Goal: Information Seeking & Learning: Understand process/instructions

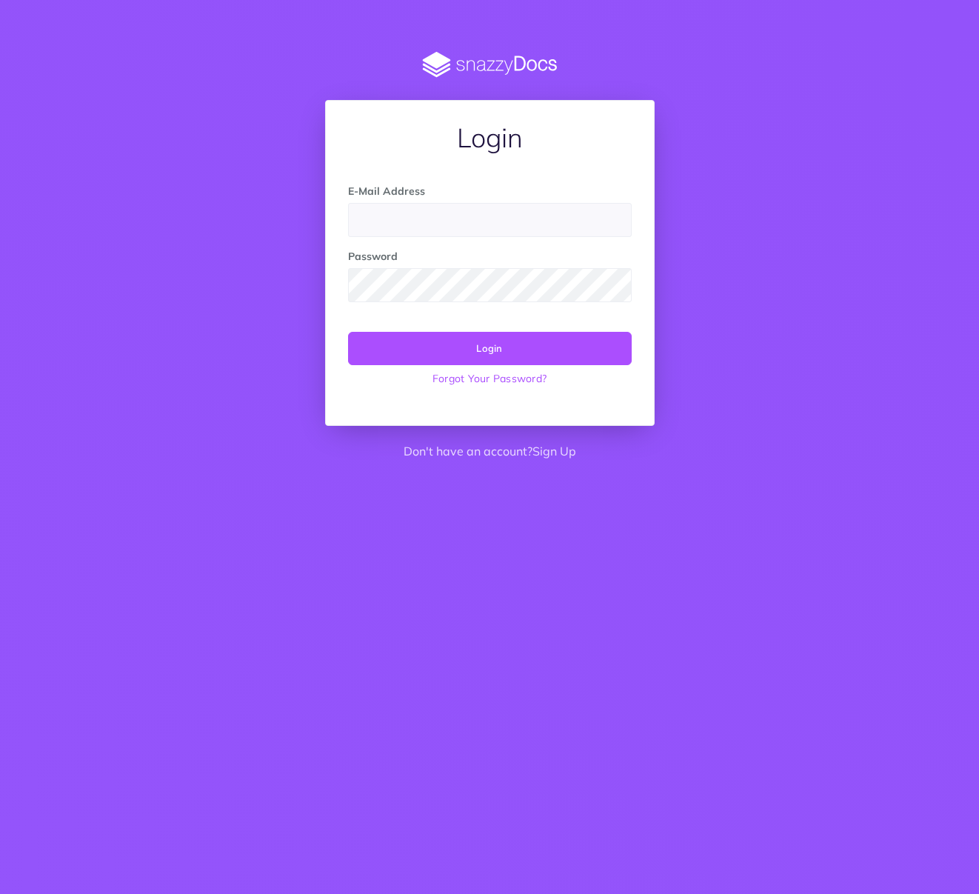
type input "[EMAIL_ADDRESS][DOMAIN_NAME]"
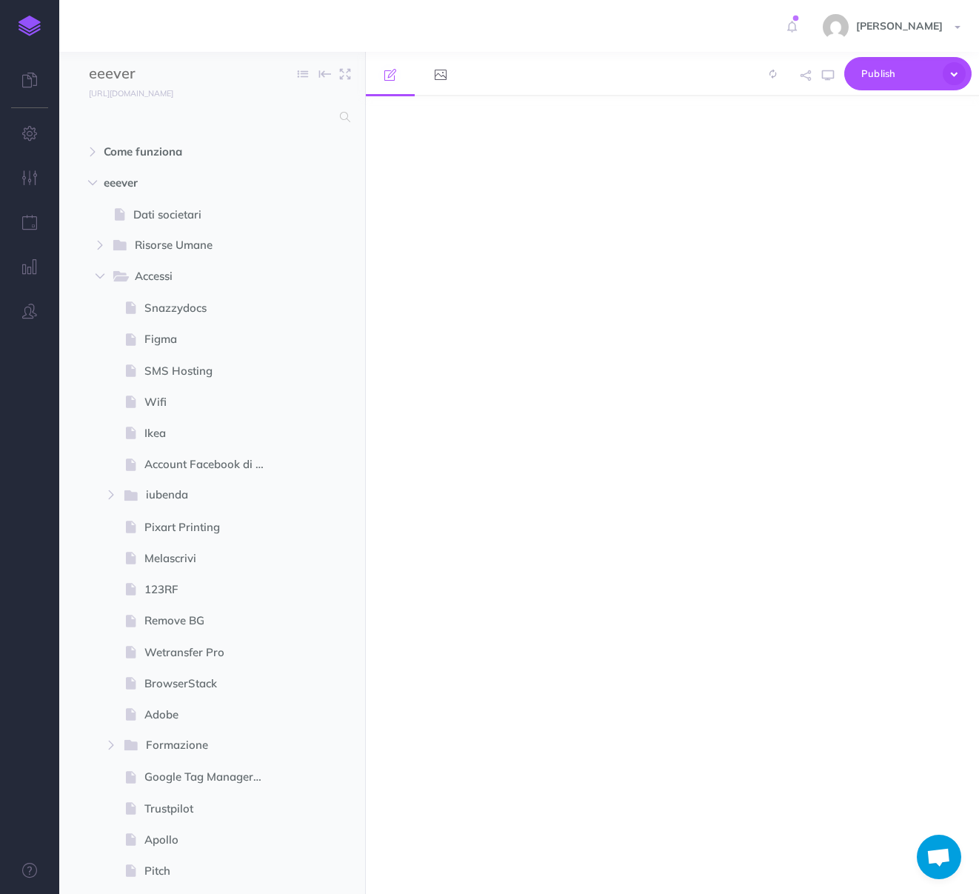
select select "null"
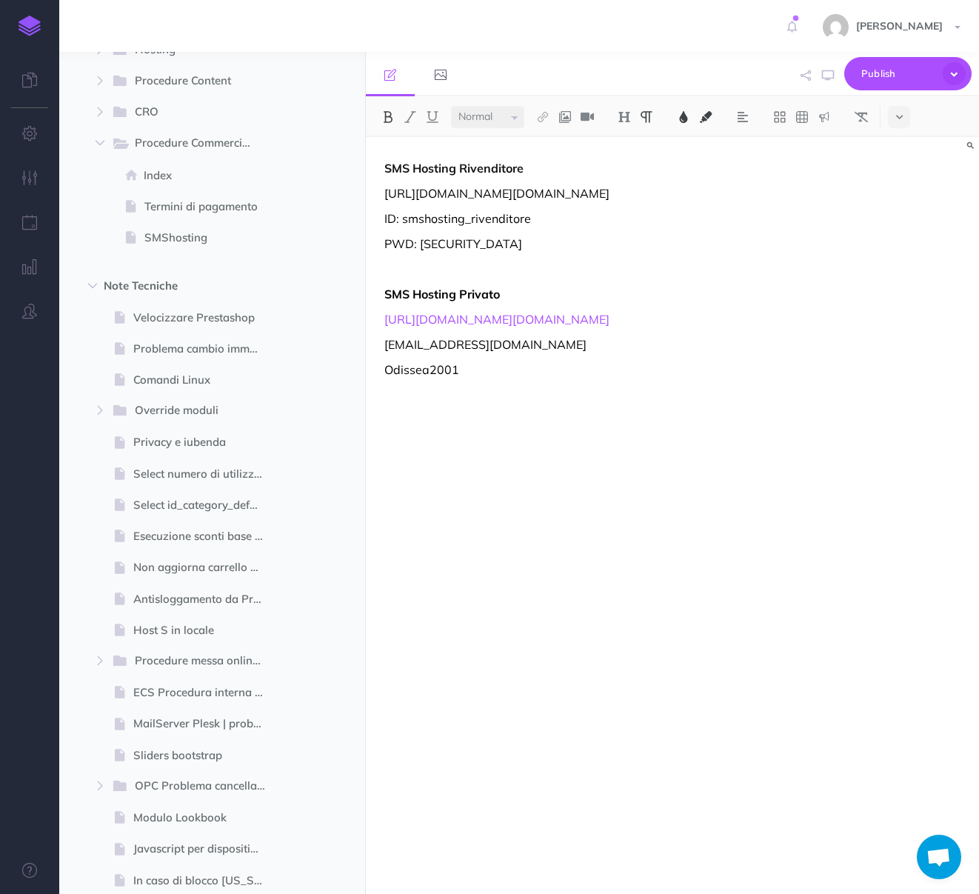
scroll to position [1345, 0]
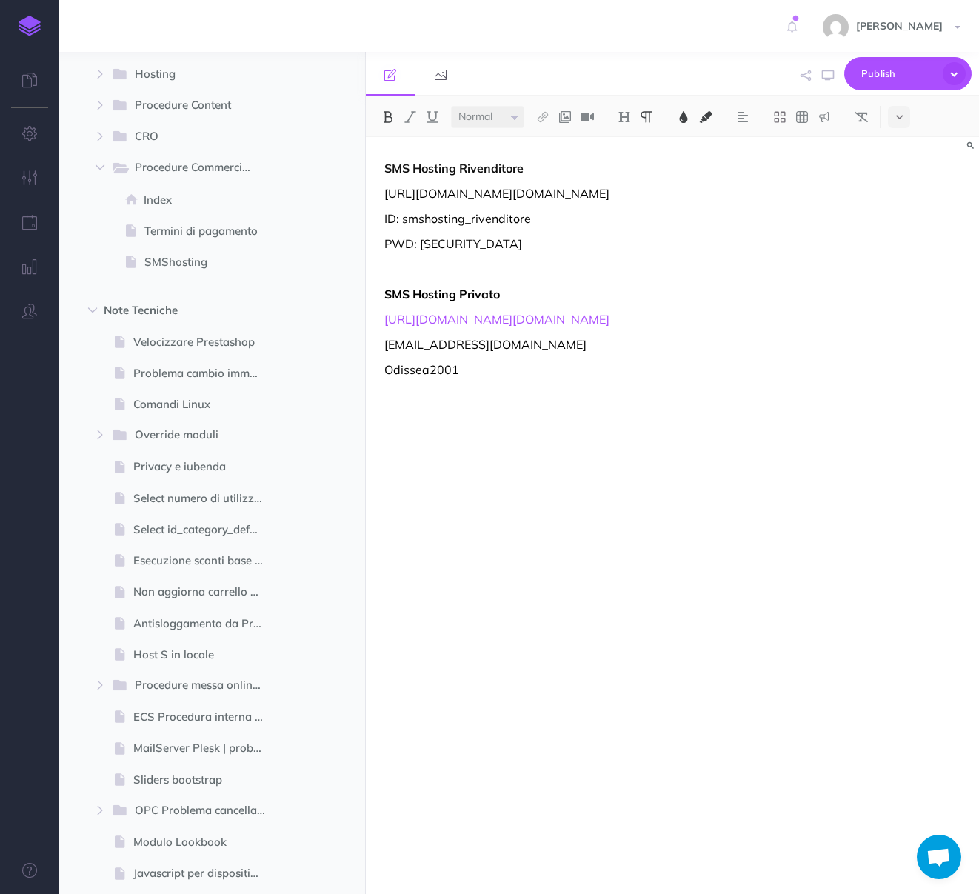
click at [197, 417] on span at bounding box center [212, 404] width 306 height 31
select select "null"
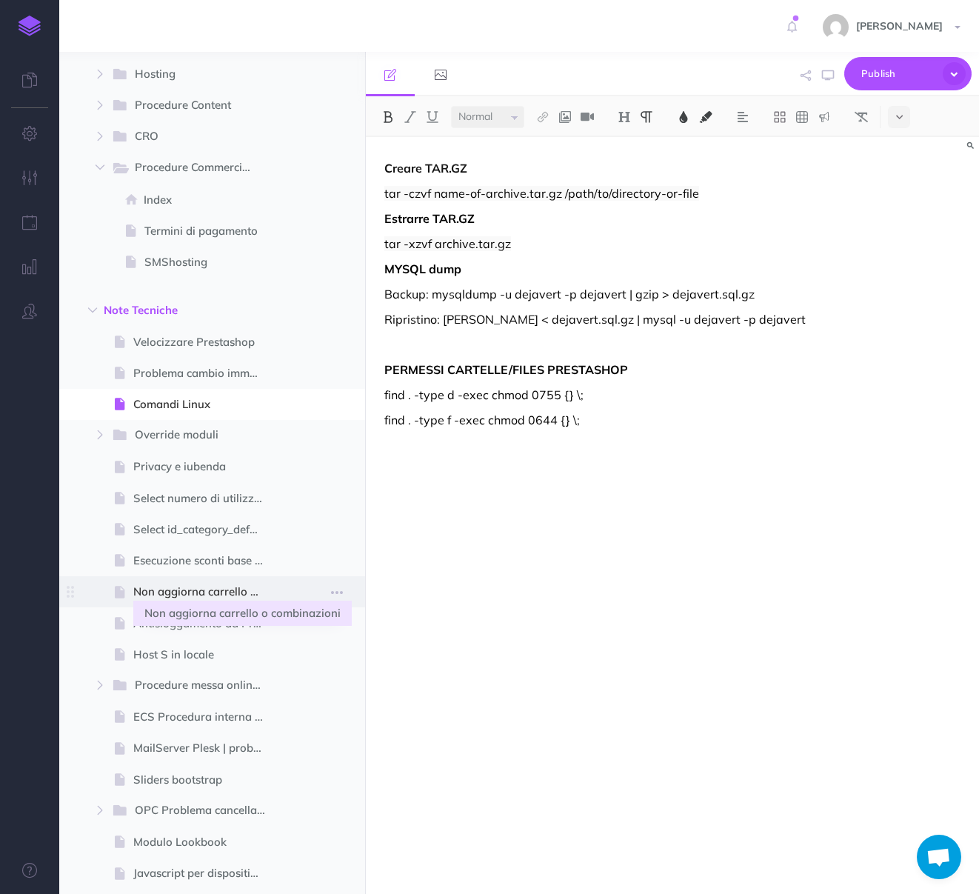
click at [194, 590] on span "Non aggiorna carrello o combinazioni" at bounding box center [204, 592] width 143 height 18
select select "null"
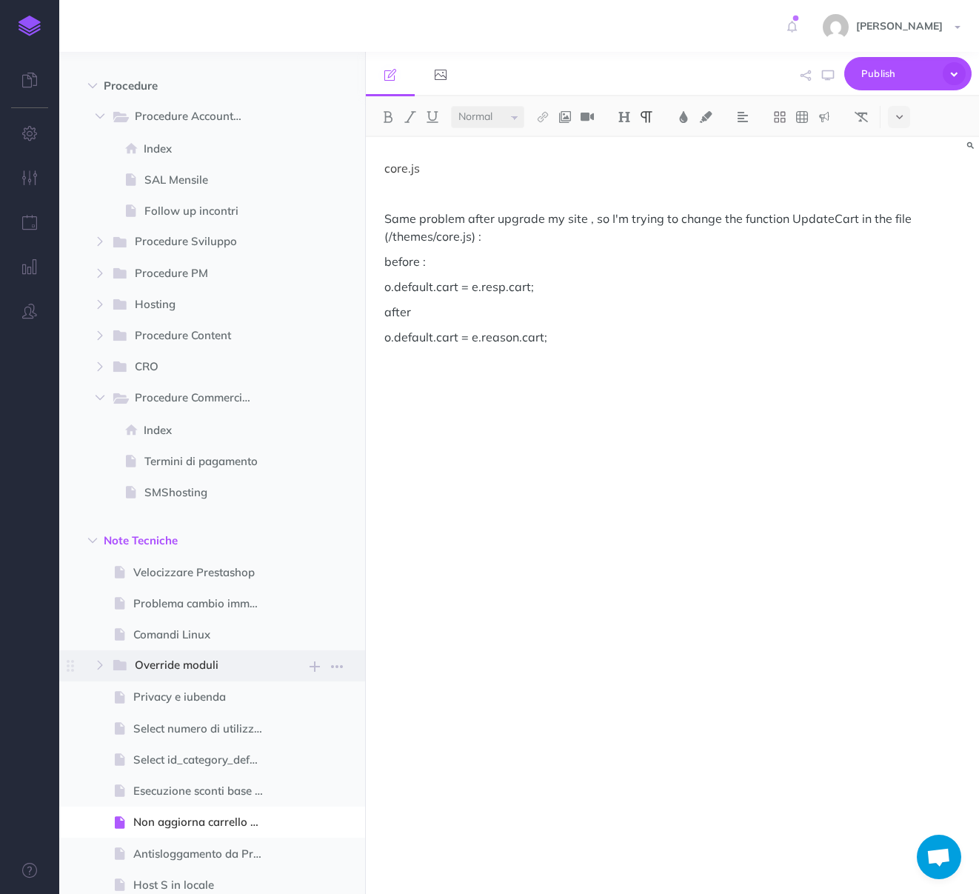
scroll to position [1113, 0]
click at [142, 274] on span "Procedure PM" at bounding box center [194, 275] width 119 height 19
select select "null"
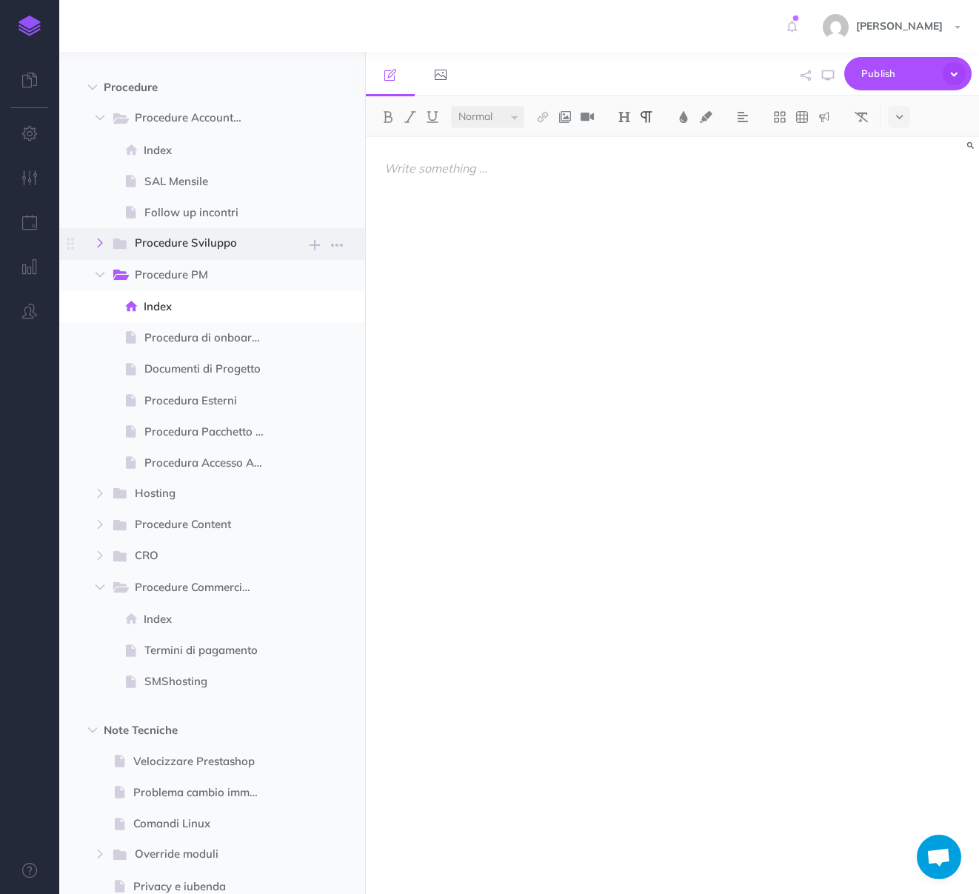
click at [99, 240] on icon "button" at bounding box center [100, 243] width 9 height 9
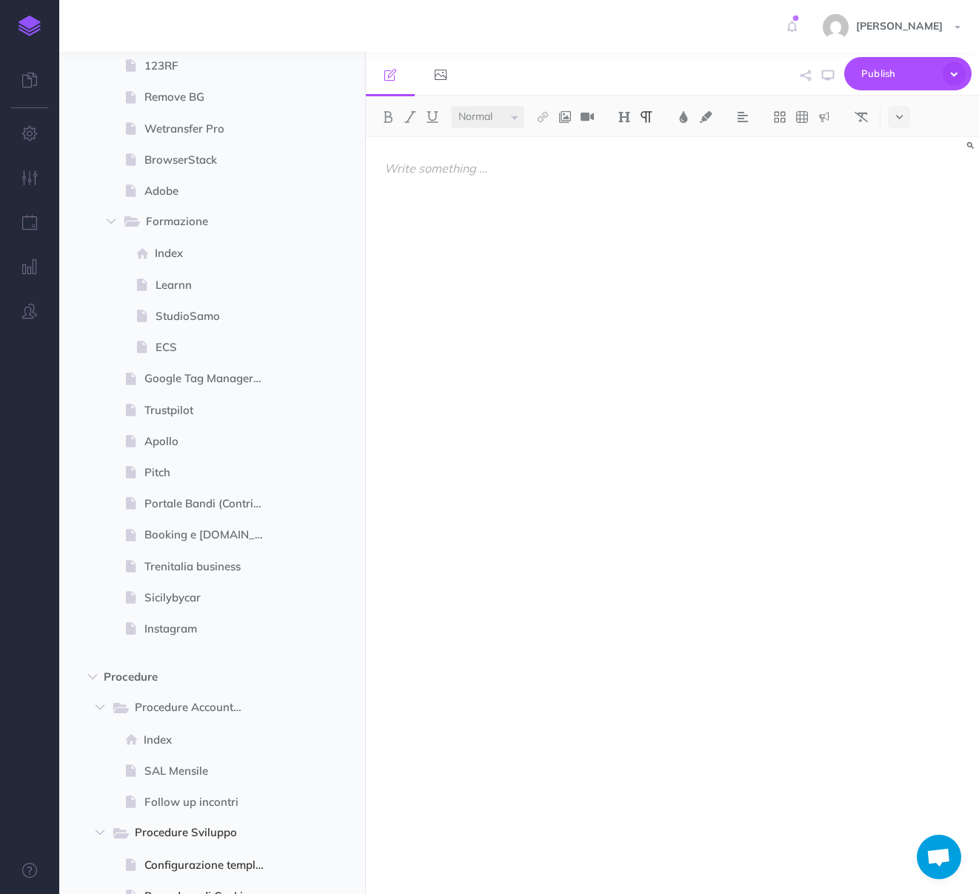
scroll to position [496, 0]
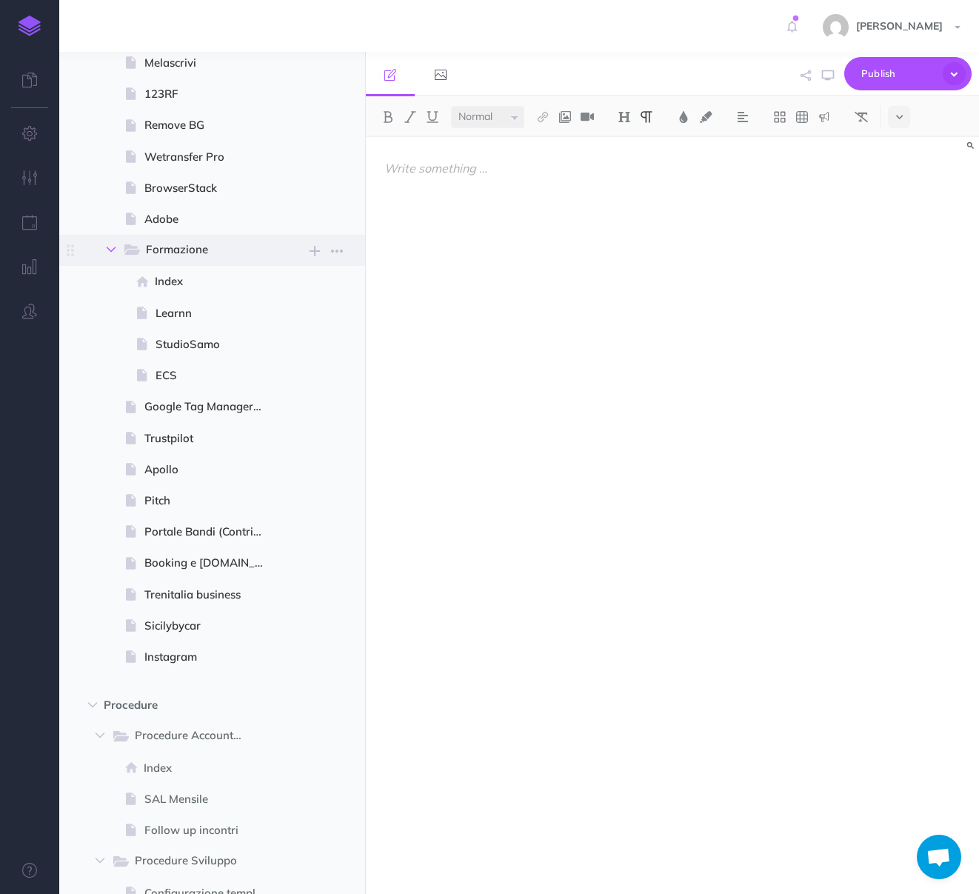
click at [110, 248] on icon "button" at bounding box center [111, 249] width 9 height 9
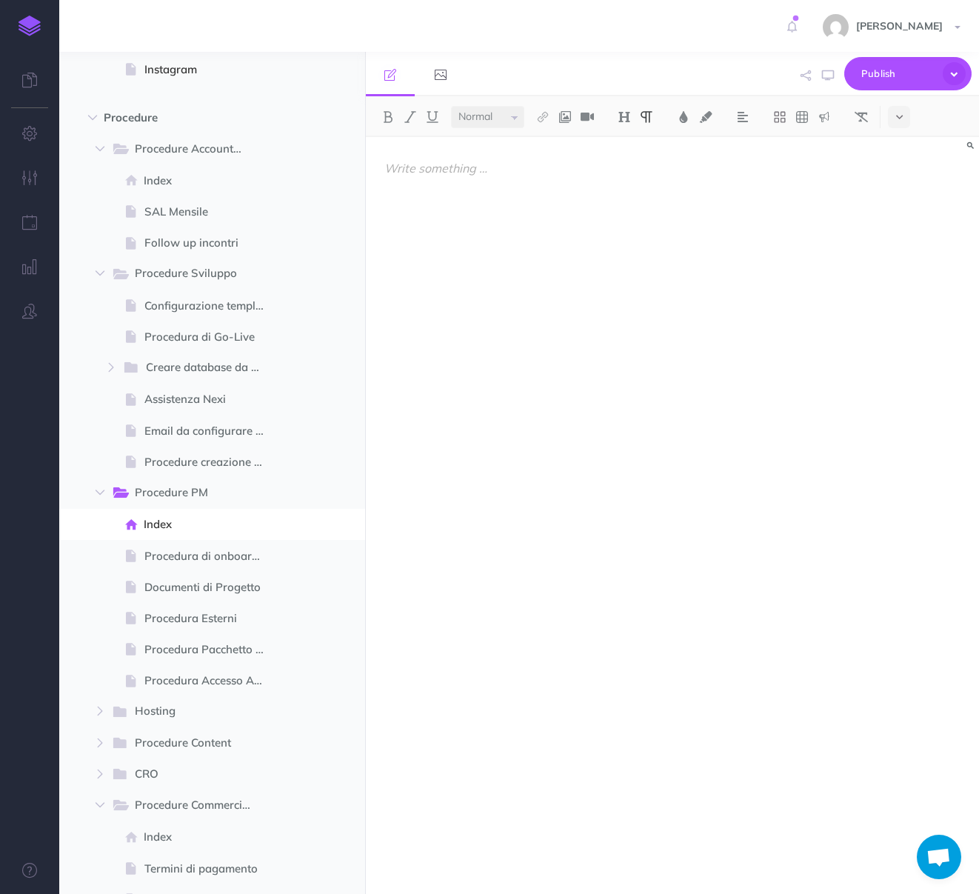
scroll to position [985, 0]
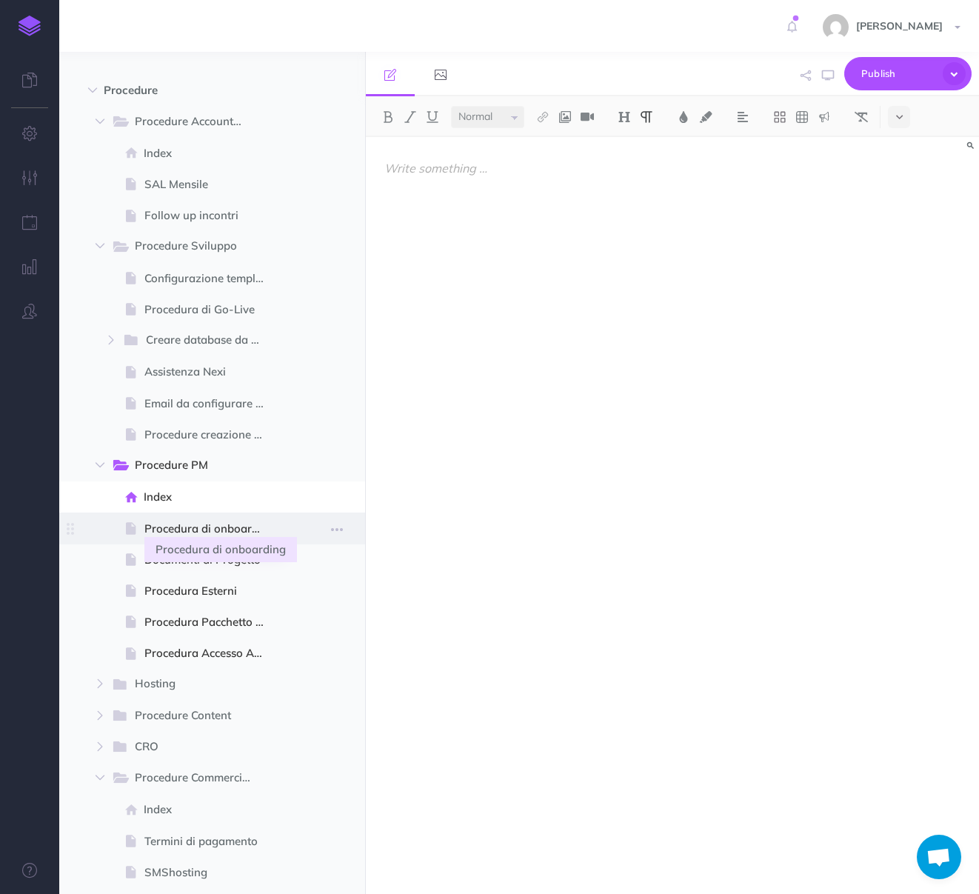
click at [189, 533] on span "Procedura di onboarding" at bounding box center [210, 529] width 132 height 18
select select "null"
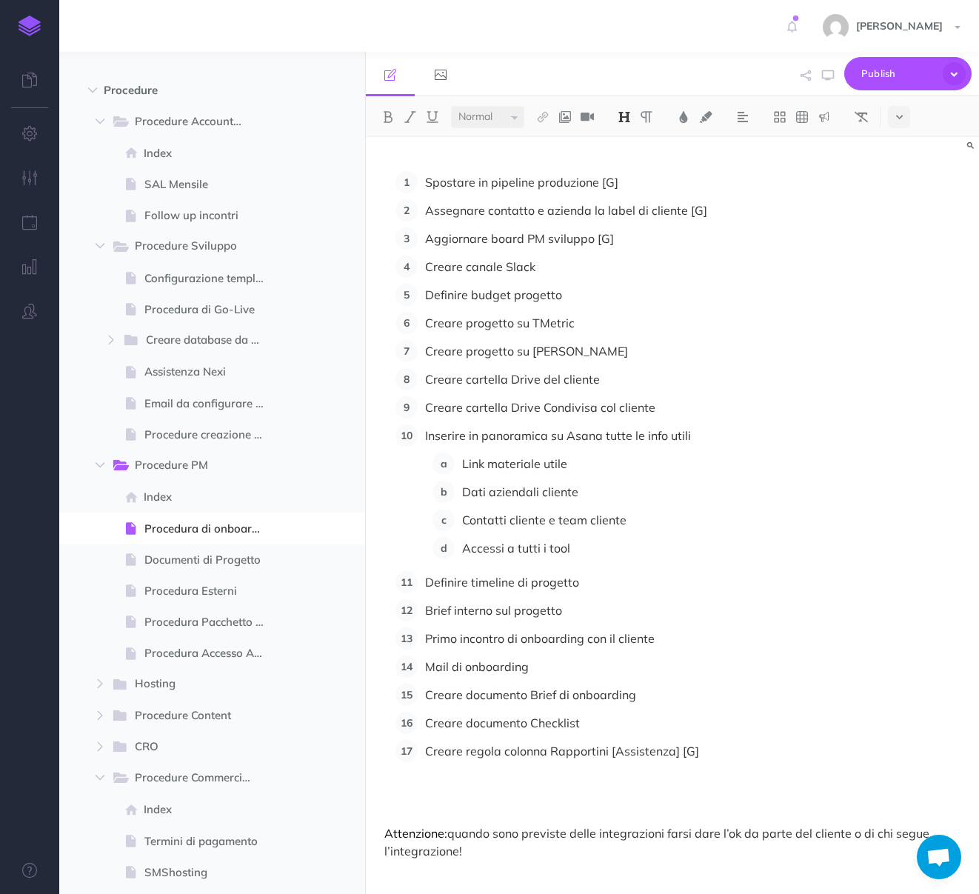
scroll to position [116, 0]
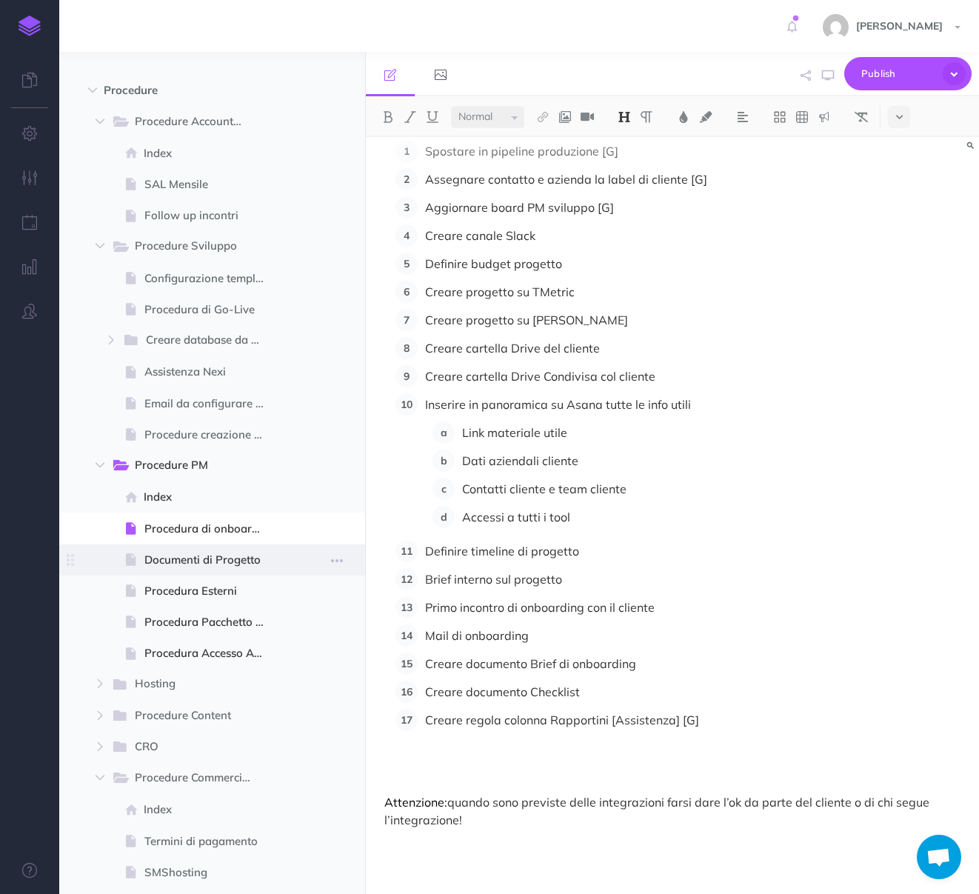
click at [213, 560] on span "Documenti di Progetto" at bounding box center [210, 560] width 132 height 18
select select "null"
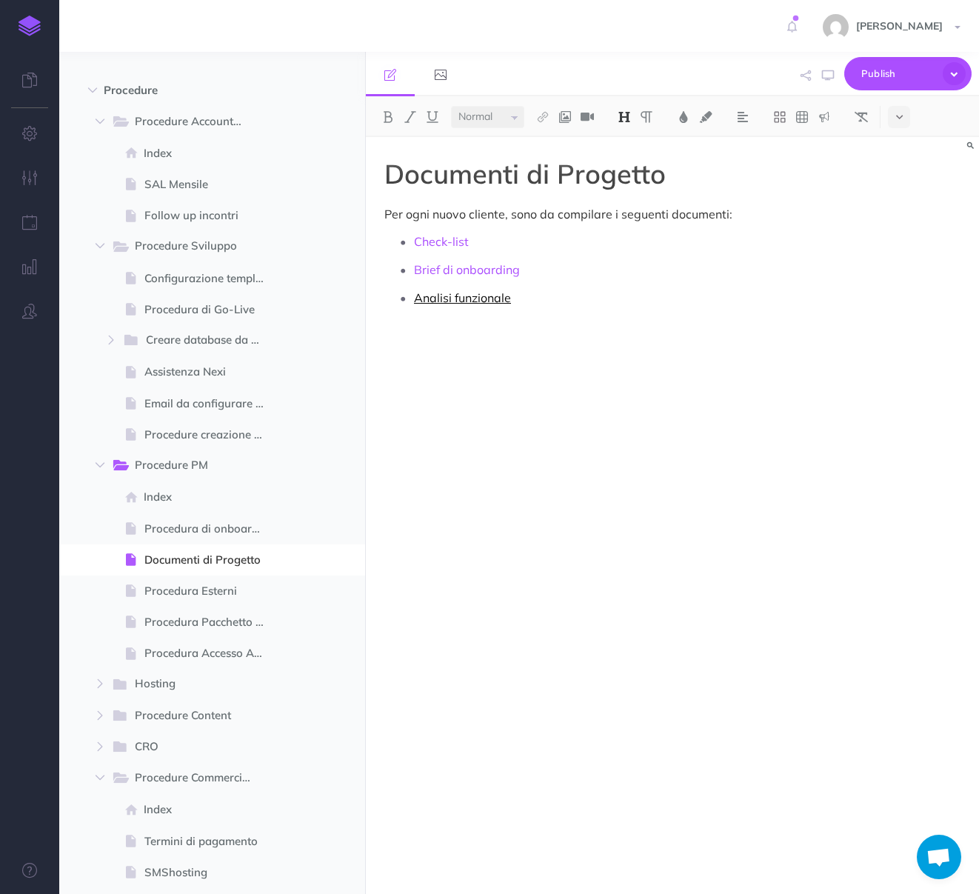
click at [481, 299] on link "Analisi funzionale" at bounding box center [462, 297] width 97 height 15
click at [498, 274] on link "[URL][DOMAIN_NAME].." at bounding box center [514, 270] width 185 height 19
click at [469, 269] on link "Brief di onboarding" at bounding box center [467, 269] width 106 height 15
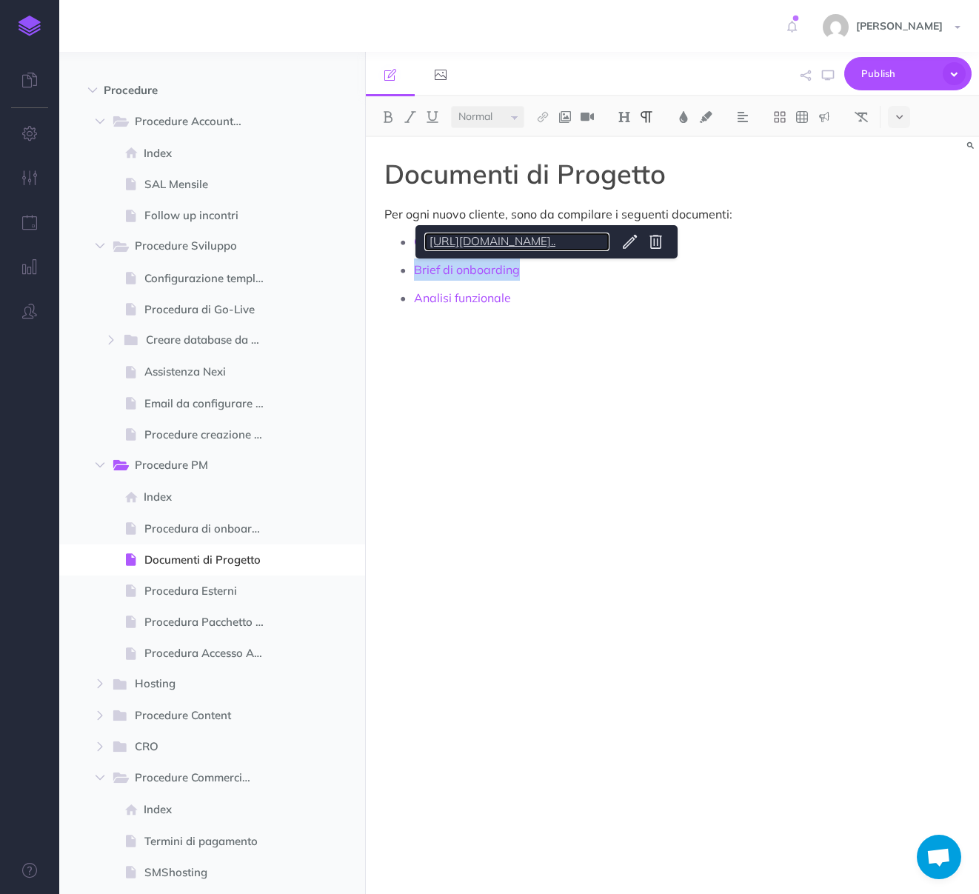
click at [479, 239] on link "[URL][DOMAIN_NAME].." at bounding box center [516, 242] width 185 height 19
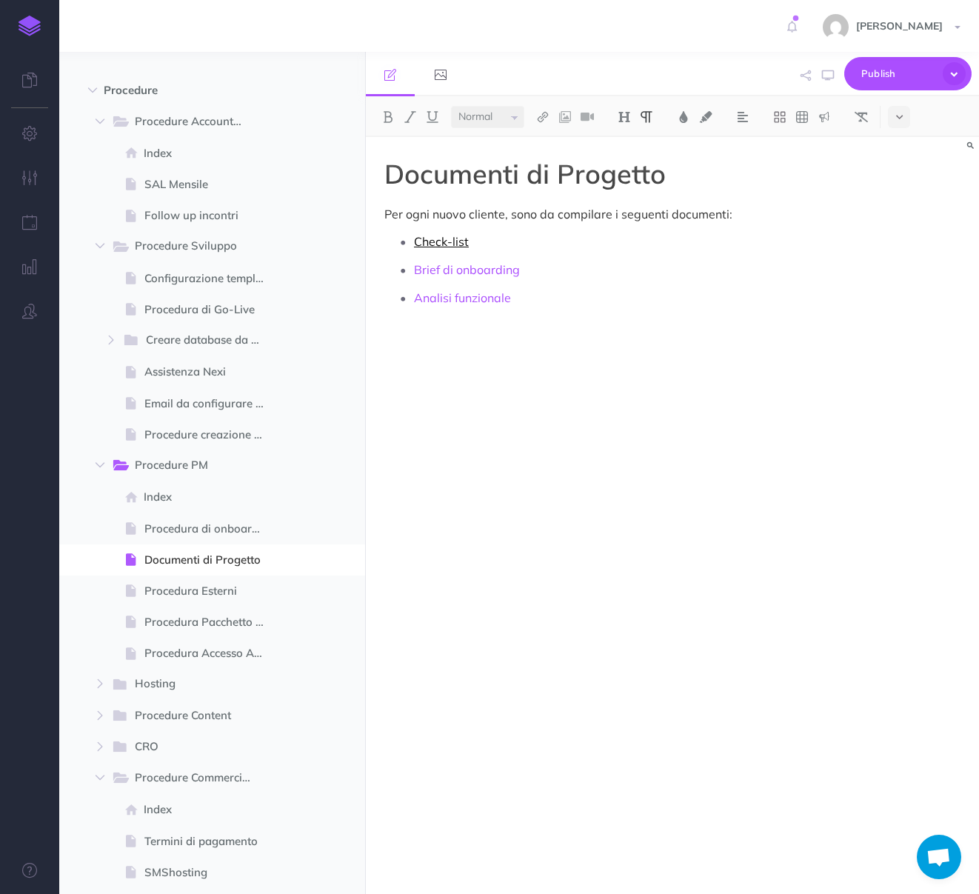
click at [436, 242] on link "Check-list" at bounding box center [441, 241] width 55 height 15
click at [579, 215] on link "[URL][DOMAIN_NAME].." at bounding box center [512, 213] width 185 height 19
click at [206, 595] on span "Procedura Esterni" at bounding box center [210, 591] width 132 height 18
select select "null"
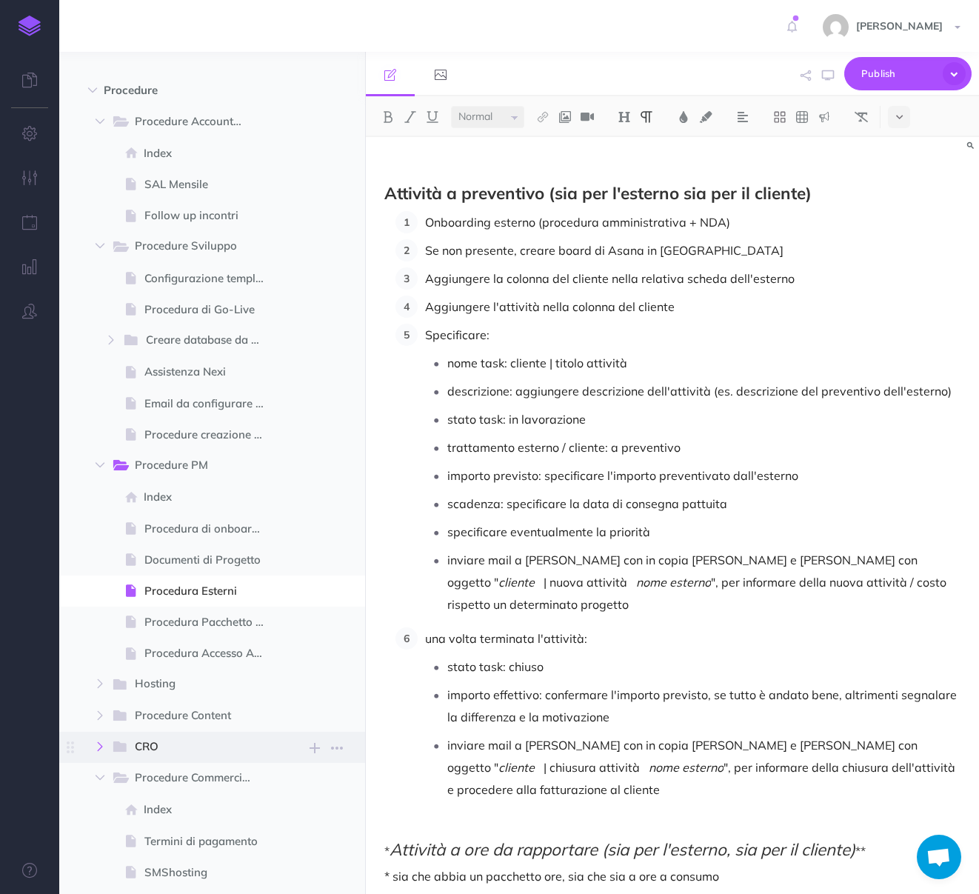
click at [102, 750] on icon "button" at bounding box center [100, 746] width 9 height 9
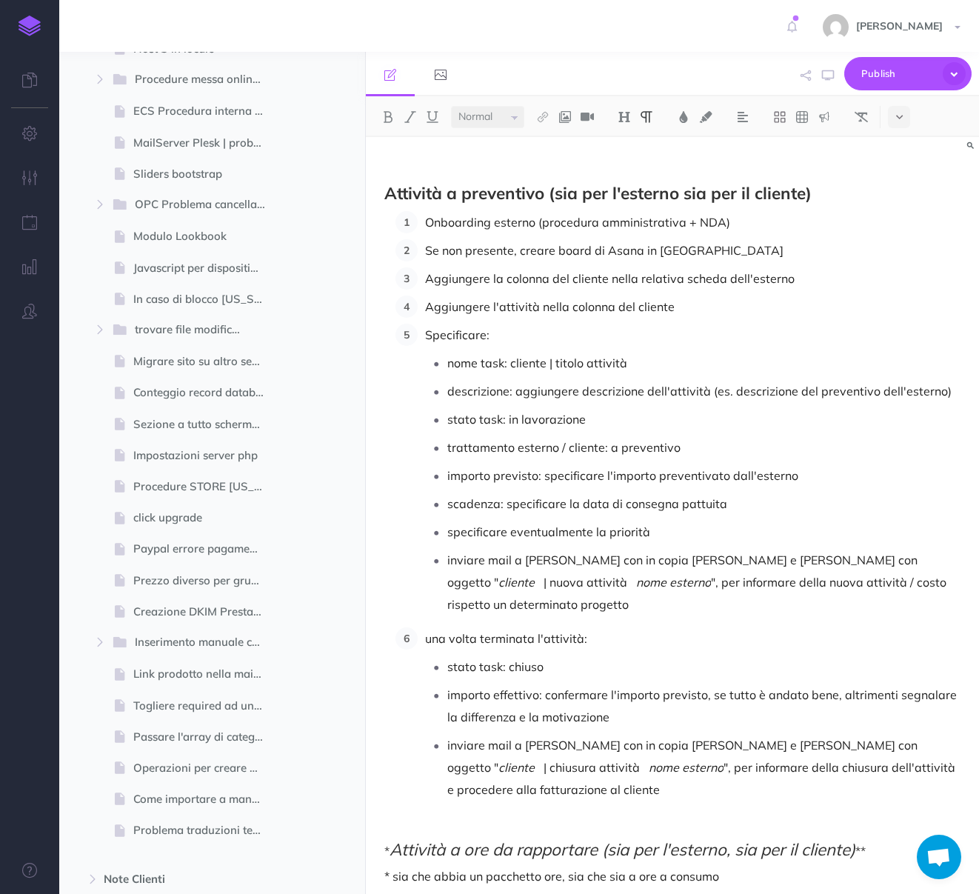
scroll to position [2377, 0]
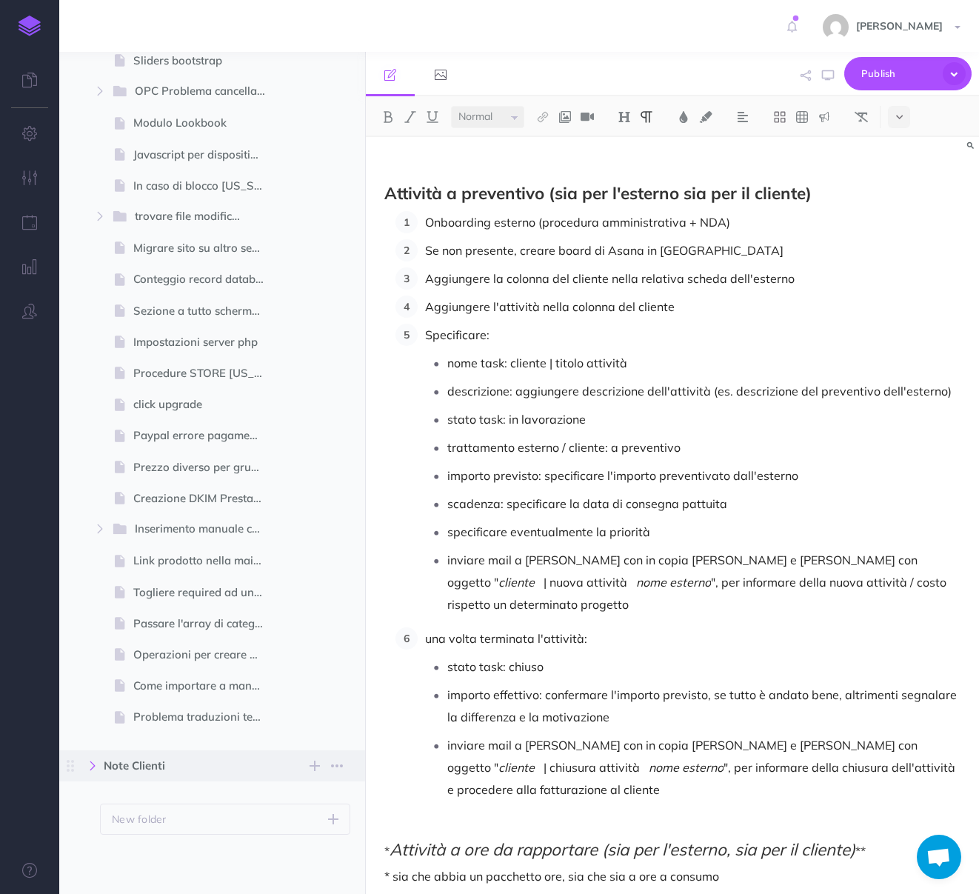
click at [88, 765] on icon "button" at bounding box center [92, 766] width 9 height 9
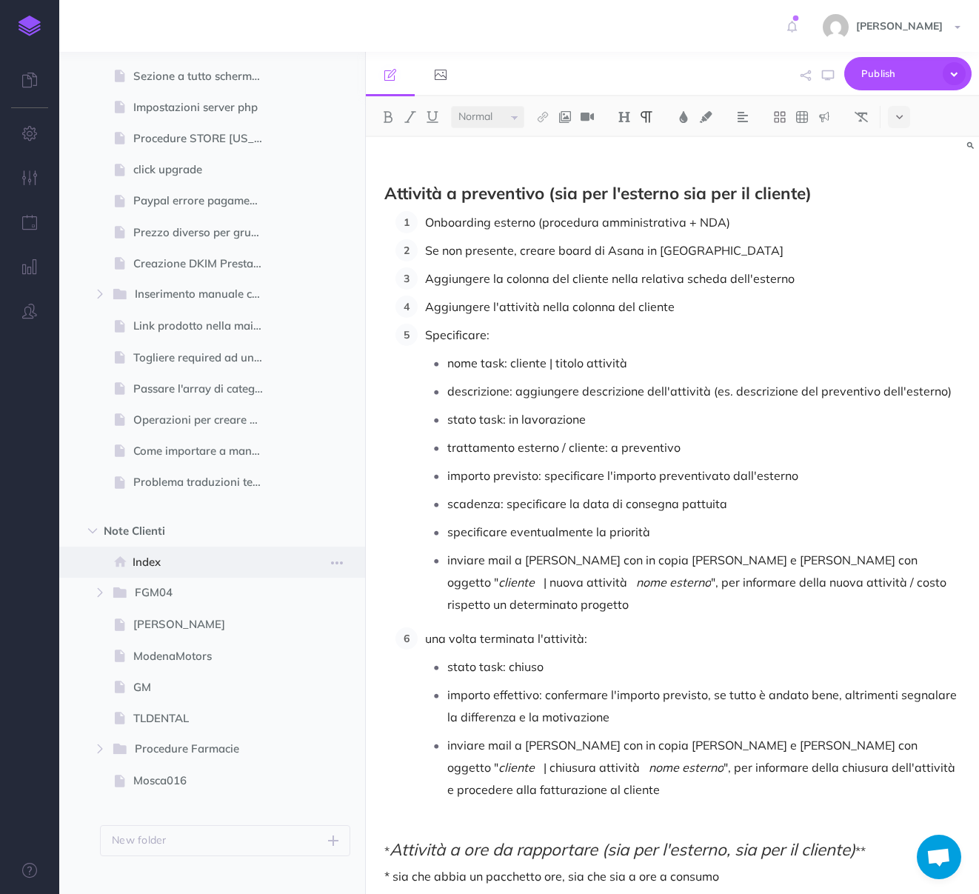
scroll to position [2633, 0]
